Goal: Task Accomplishment & Management: Manage account settings

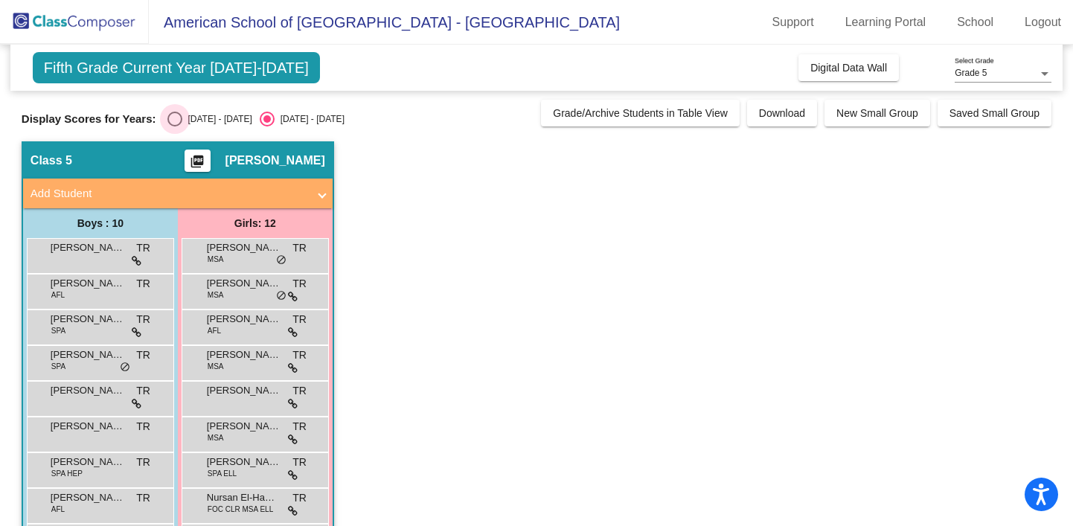
click at [170, 123] on div "Select an option" at bounding box center [174, 119] width 15 height 15
click at [174, 126] on input "[DATE] - [DATE]" at bounding box center [174, 126] width 1 height 1
radio input "true"
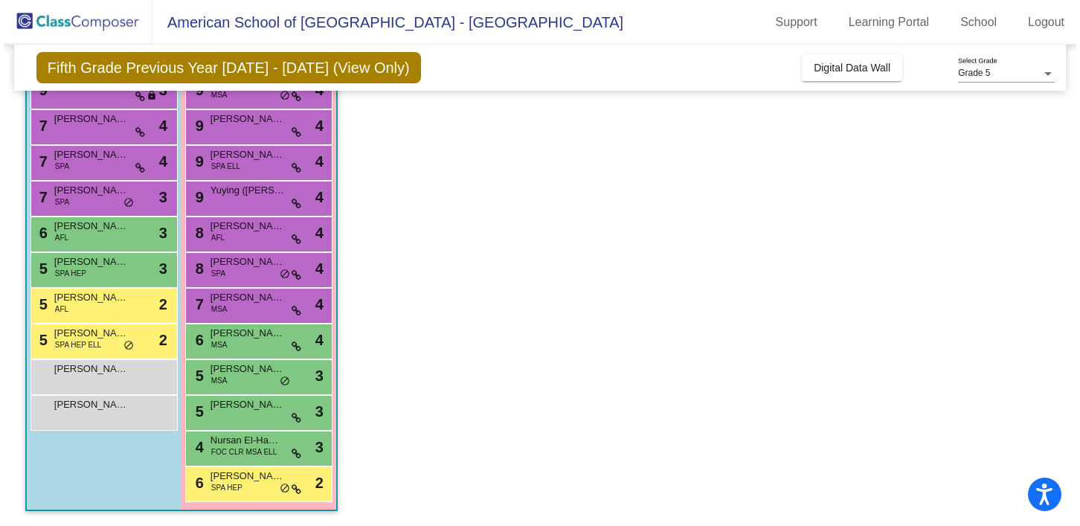
scroll to position [159, 0]
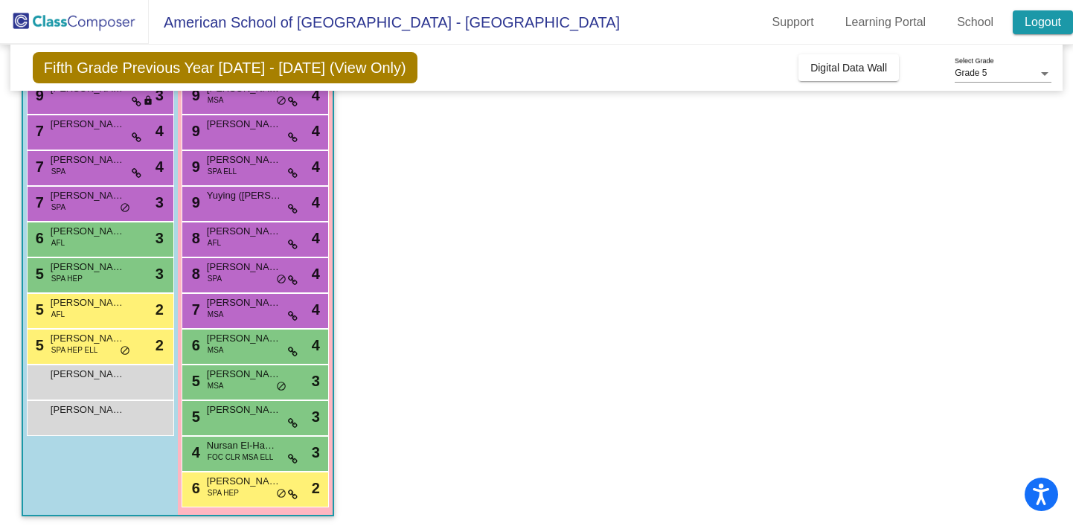
click at [1038, 25] on link "Logout" at bounding box center [1042, 22] width 60 height 24
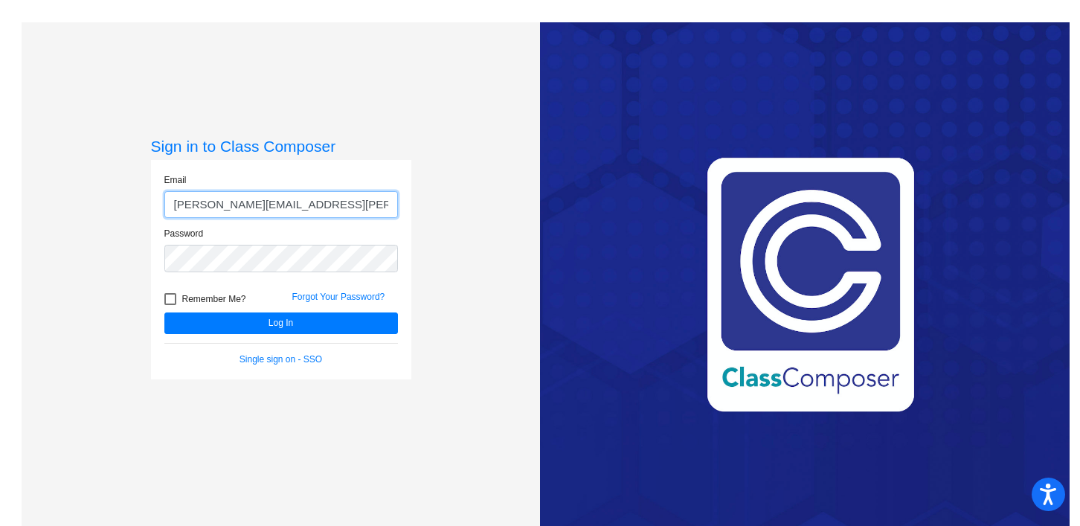
click at [271, 201] on input "[PERSON_NAME][EMAIL_ADDRESS][PERSON_NAME][DOMAIN_NAME]" at bounding box center [281, 205] width 234 height 28
type input "[EMAIL_ADDRESS][DOMAIN_NAME]"
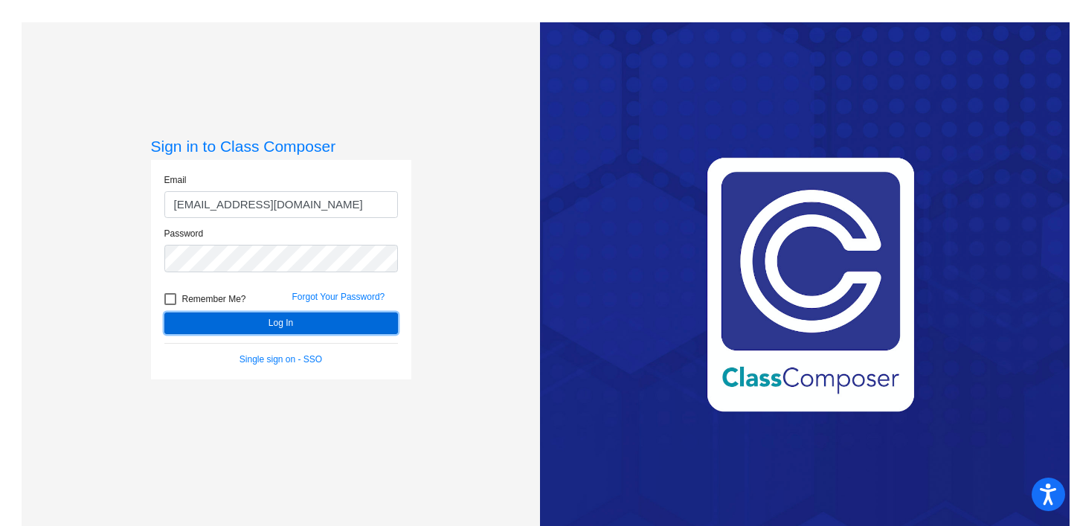
click at [270, 320] on button "Log In" at bounding box center [281, 323] width 234 height 22
